Goal: Information Seeking & Learning: Check status

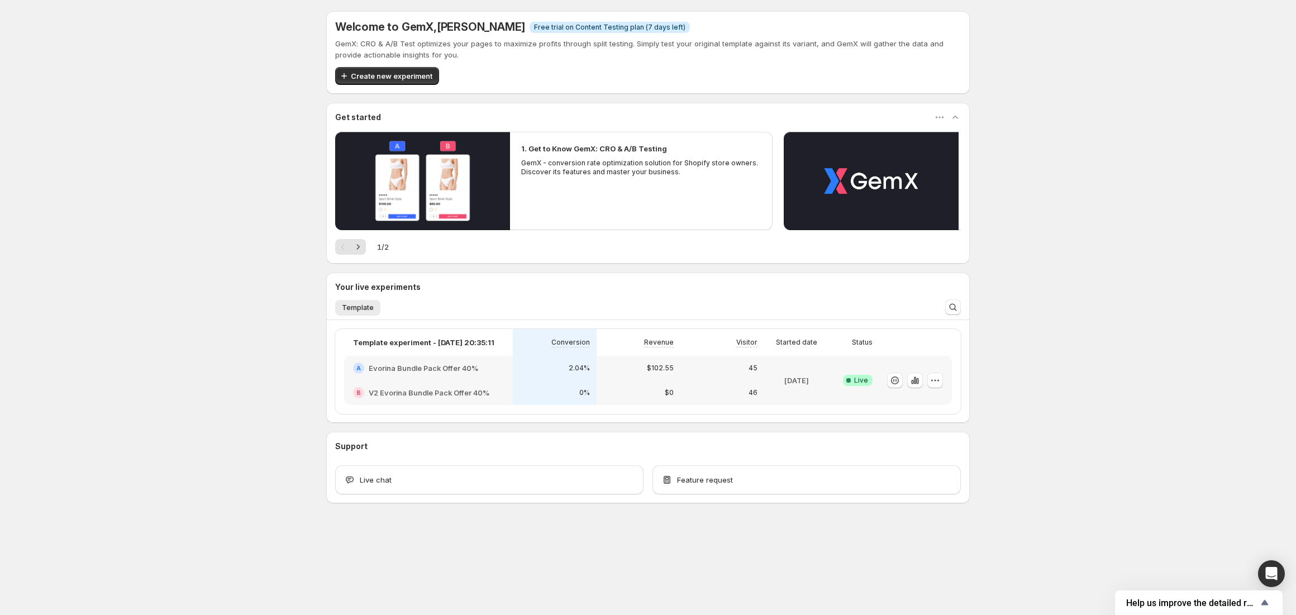
click at [532, 372] on div "2.04%" at bounding box center [554, 367] width 70 height 11
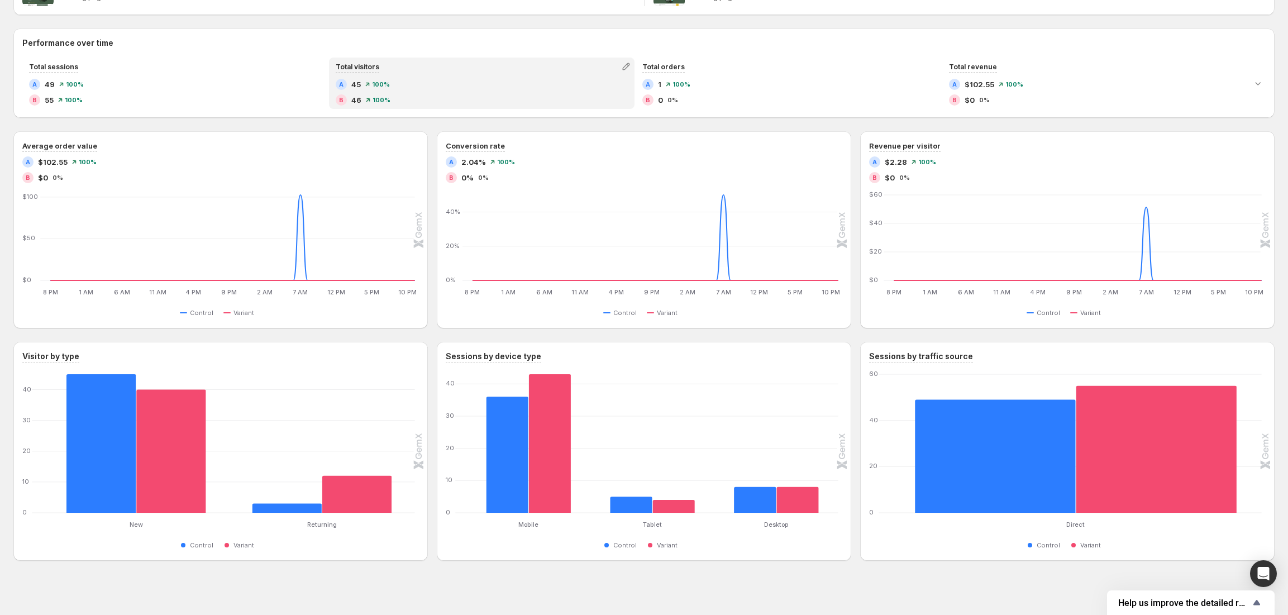
scroll to position [237, 0]
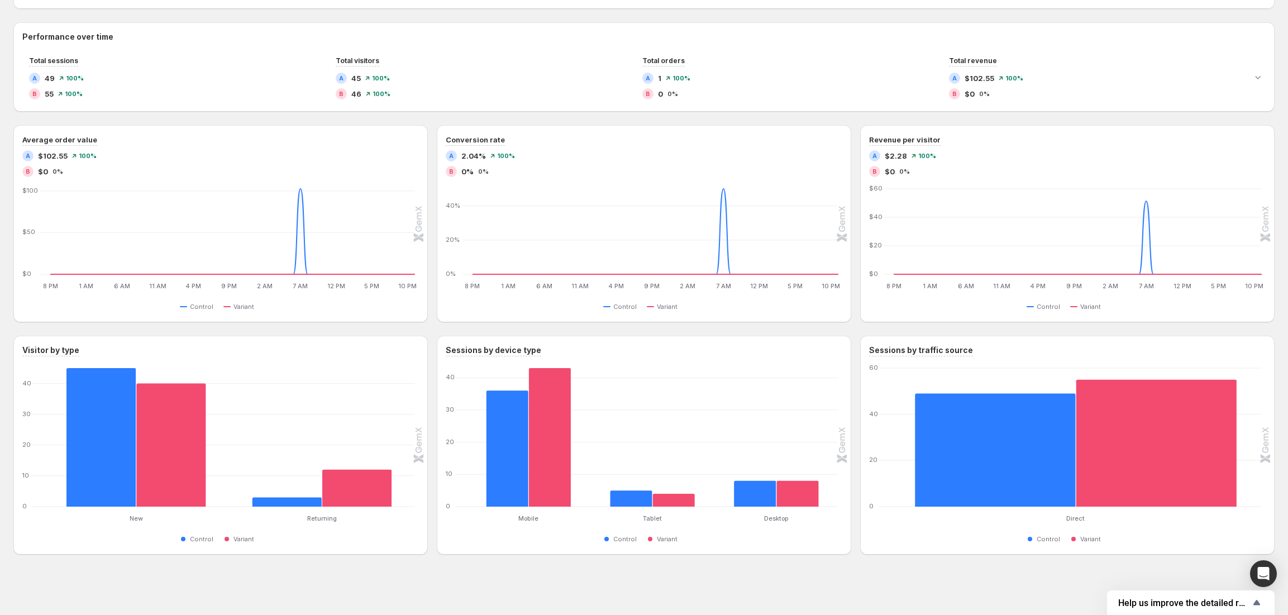
click at [717, 600] on div "Template experiment - [DATE] 20:35:11. This page is ready Template experiment -…" at bounding box center [644, 189] width 1288 height 852
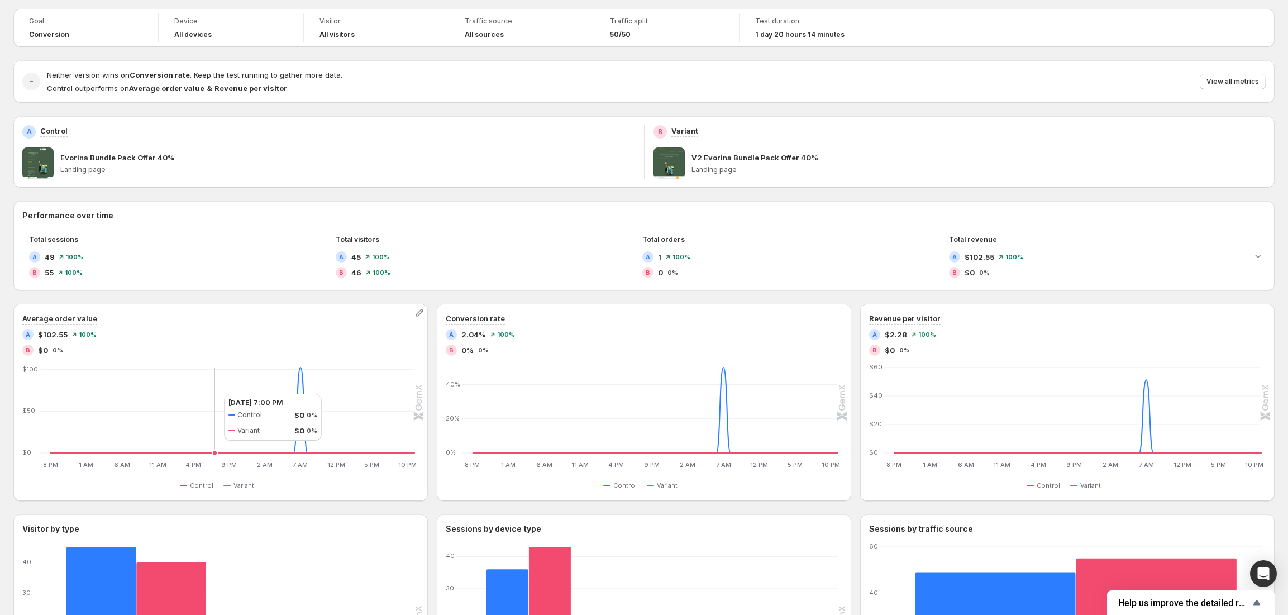
scroll to position [0, 0]
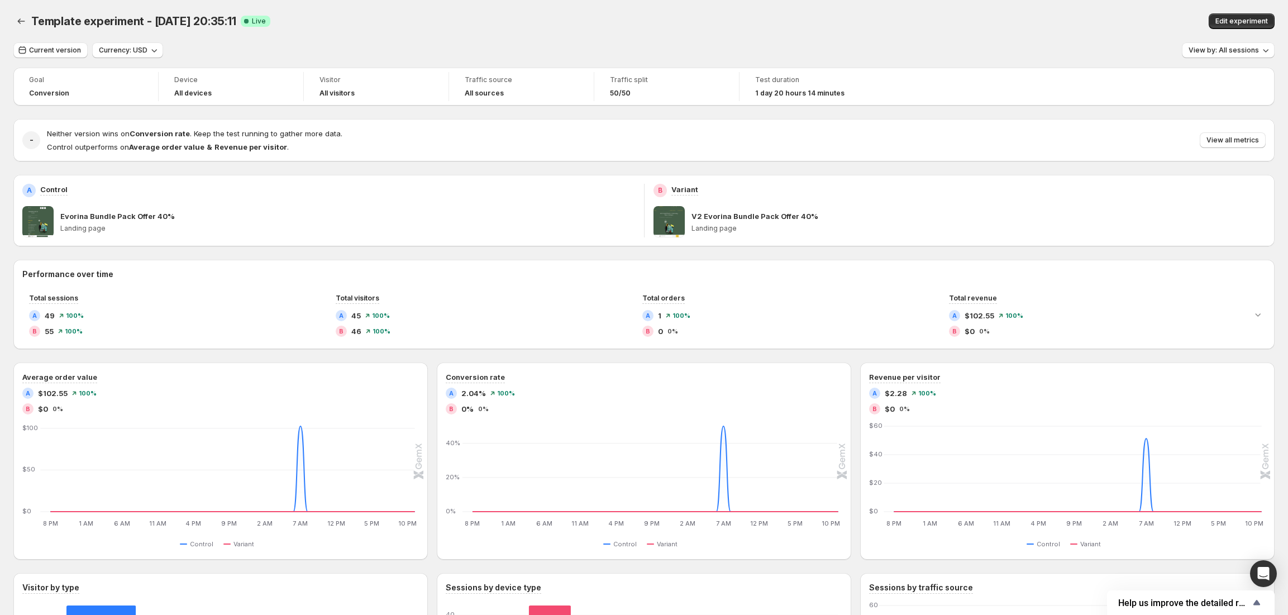
click at [138, 34] on div "Template experiment - [DATE] 20:35:11. This page is ready Template experiment -…" at bounding box center [643, 21] width 1261 height 42
click at [152, 63] on div "Current version Currency: USD View by: All sessions Goal Conversion Device All …" at bounding box center [643, 416] width 1261 height 749
click at [144, 56] on button "Currency: USD" at bounding box center [127, 50] width 71 height 16
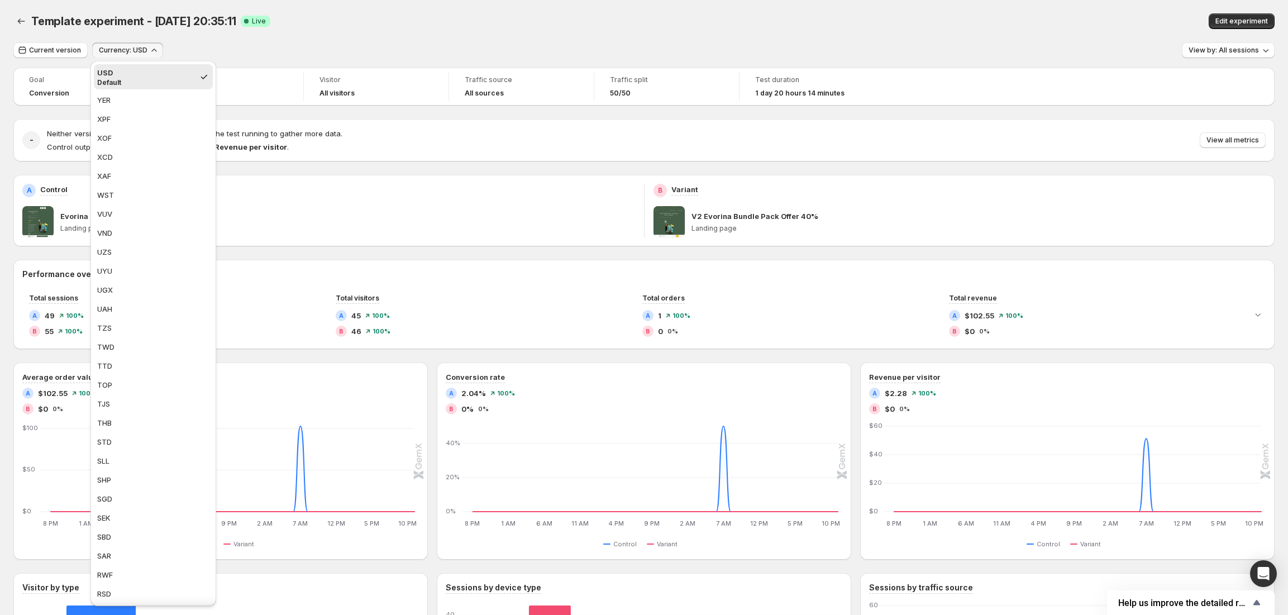
click at [137, 56] on button "Currency: USD" at bounding box center [127, 50] width 71 height 16
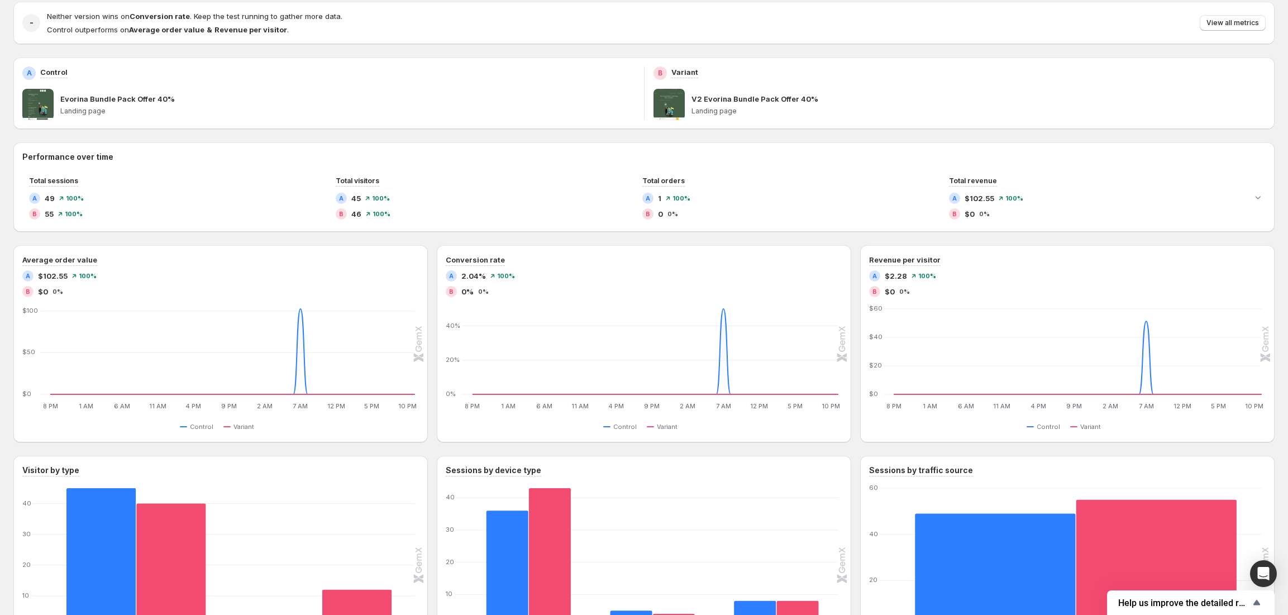
scroll to position [237, 0]
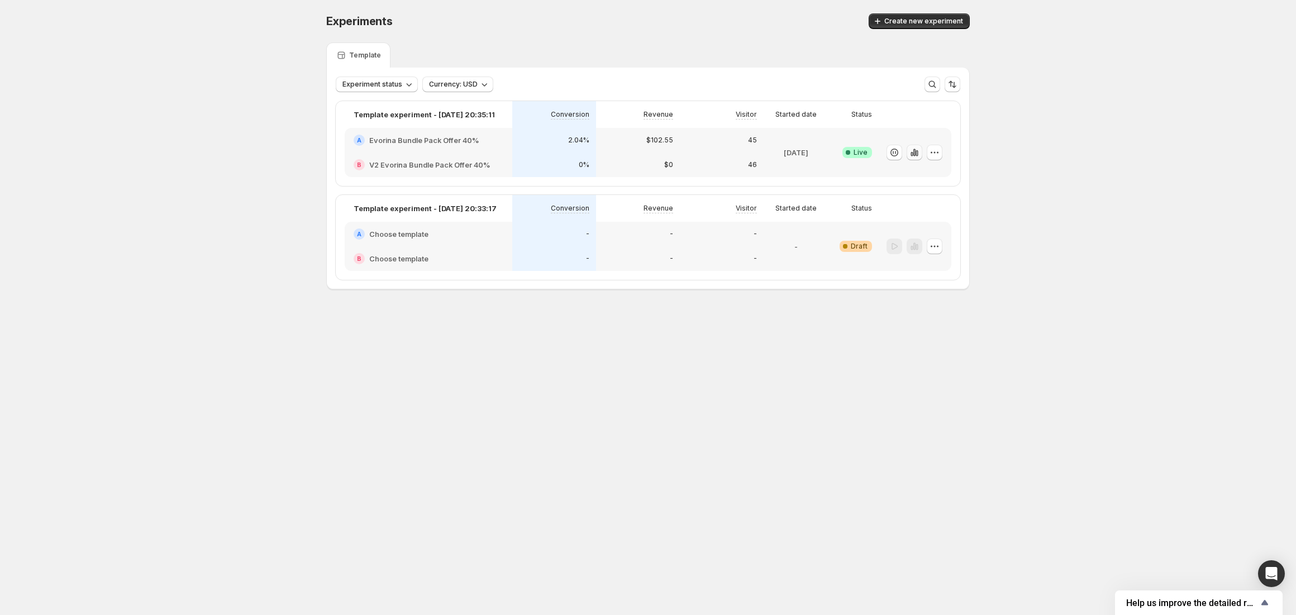
click at [912, 151] on icon "button" at bounding box center [914, 152] width 11 height 11
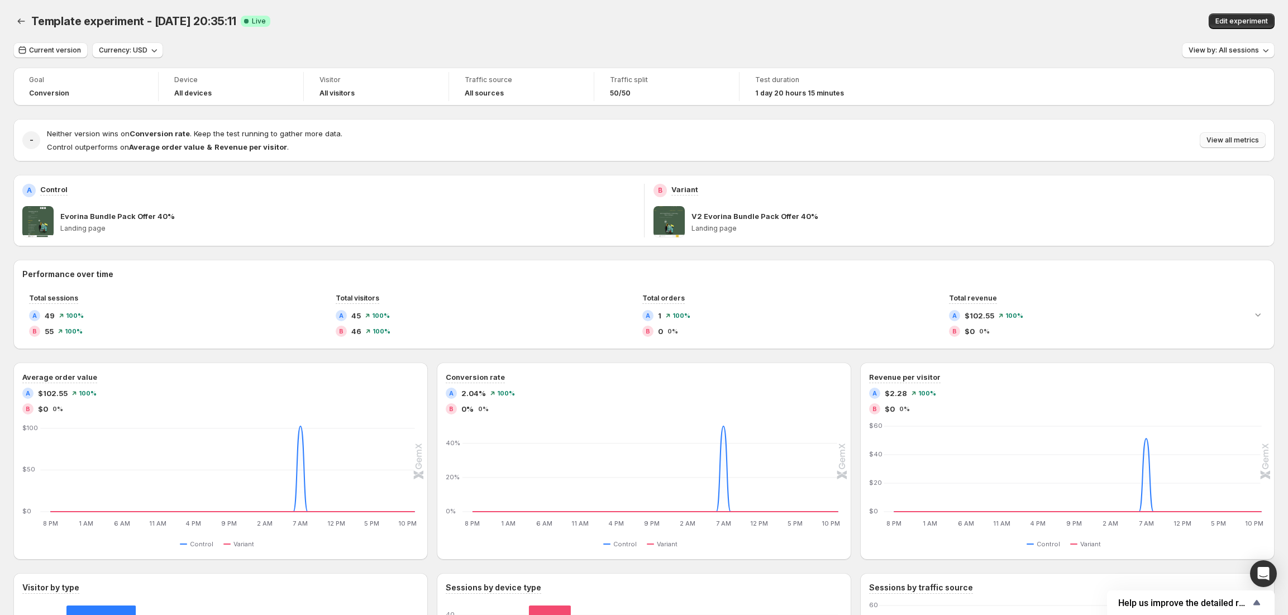
click at [1251, 145] on button "View all metrics" at bounding box center [1233, 140] width 66 height 16
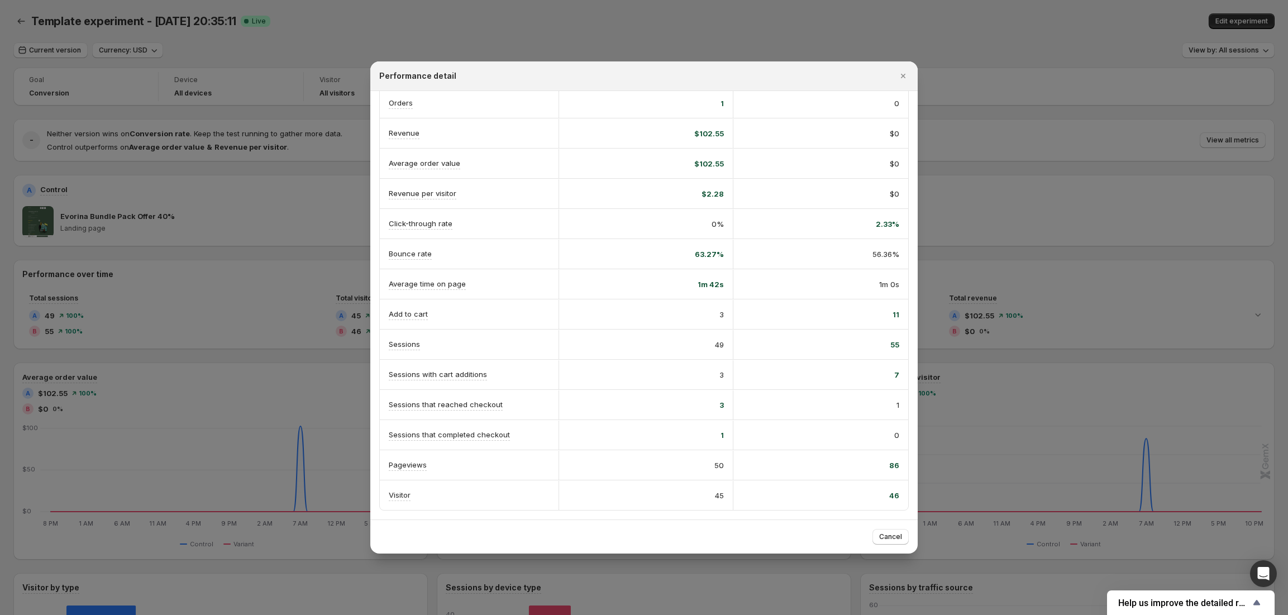
scroll to position [79, 0]
drag, startPoint x: 719, startPoint y: 405, endPoint x: 701, endPoint y: 404, distance: 17.9
click at [701, 404] on div "3" at bounding box center [646, 404] width 156 height 11
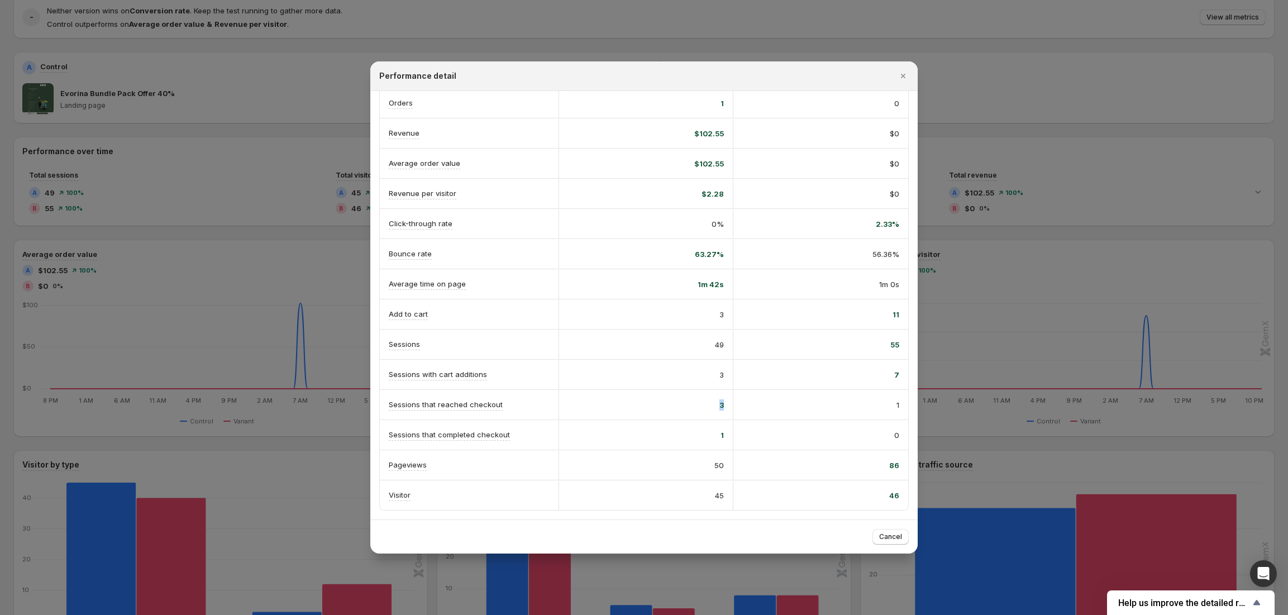
scroll to position [237, 0]
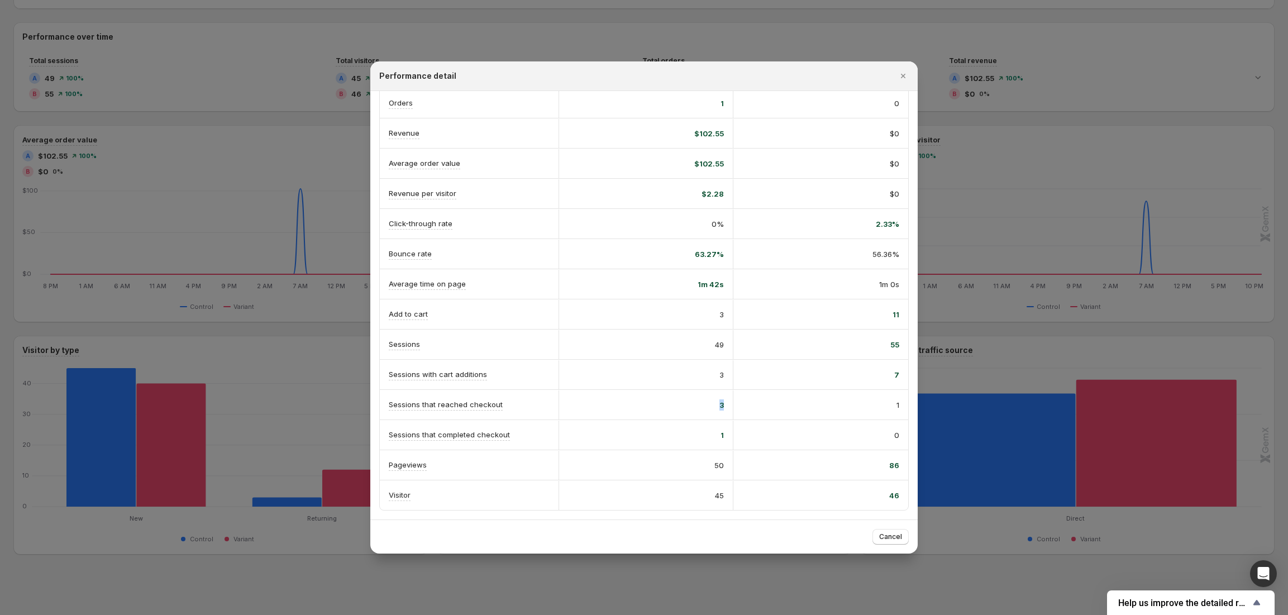
drag, startPoint x: 900, startPoint y: 539, endPoint x: 1026, endPoint y: 462, distance: 147.6
click at [1038, 614] on div "Performance detail A Control B Variant Conversion rate Info Goal 85.78% probabi…" at bounding box center [644, 615] width 1288 height 0
